Goal: Transaction & Acquisition: Purchase product/service

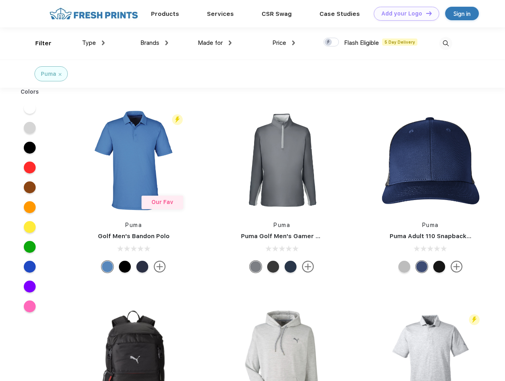
click at [404, 13] on link "Add your Logo Design Tool" at bounding box center [406, 14] width 65 height 14
click at [0, 0] on div "Design Tool" at bounding box center [0, 0] width 0 height 0
click at [425, 13] on link "Add your Logo Design Tool" at bounding box center [406, 14] width 65 height 14
click at [38, 43] on div "Filter" at bounding box center [43, 43] width 16 height 9
click at [94, 43] on span "Type" at bounding box center [89, 42] width 14 height 7
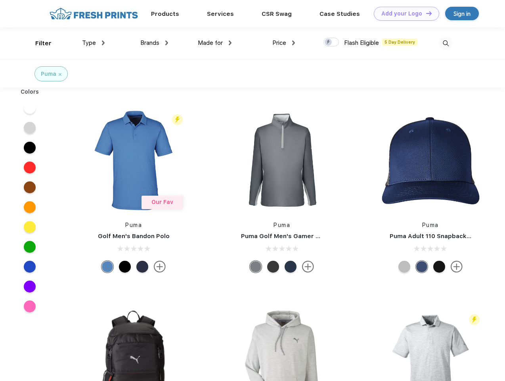
click at [154, 43] on span "Brands" at bounding box center [149, 42] width 19 height 7
click at [215, 43] on span "Made for" at bounding box center [210, 42] width 25 height 7
click at [284, 43] on span "Price" at bounding box center [279, 42] width 14 height 7
click at [331, 42] on div at bounding box center [331, 42] width 15 height 9
click at [329, 42] on input "checkbox" at bounding box center [326, 39] width 5 height 5
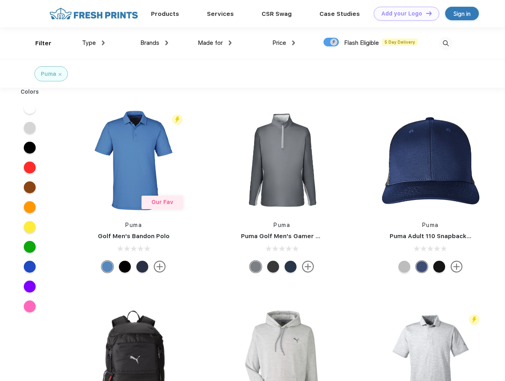
click at [446, 43] on img at bounding box center [445, 43] width 13 height 13
